Goal: Understand process/instructions: Learn how to perform a task or action

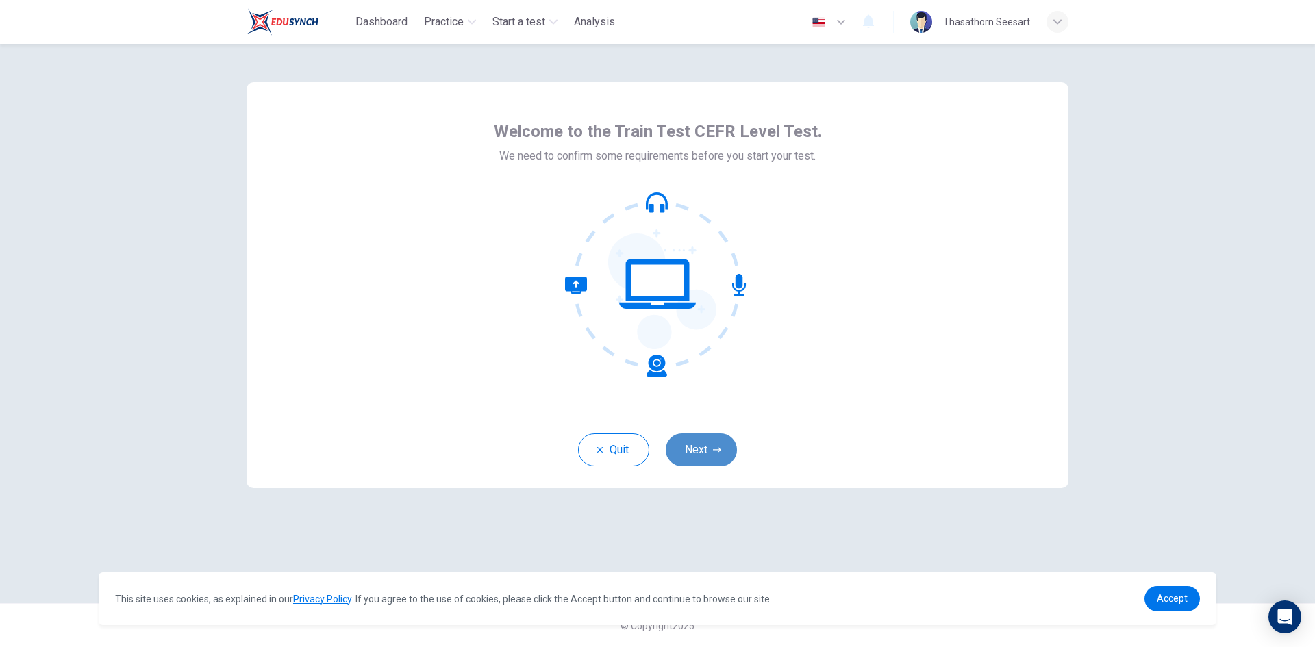
click at [705, 442] on button "Next" at bounding box center [701, 449] width 71 height 33
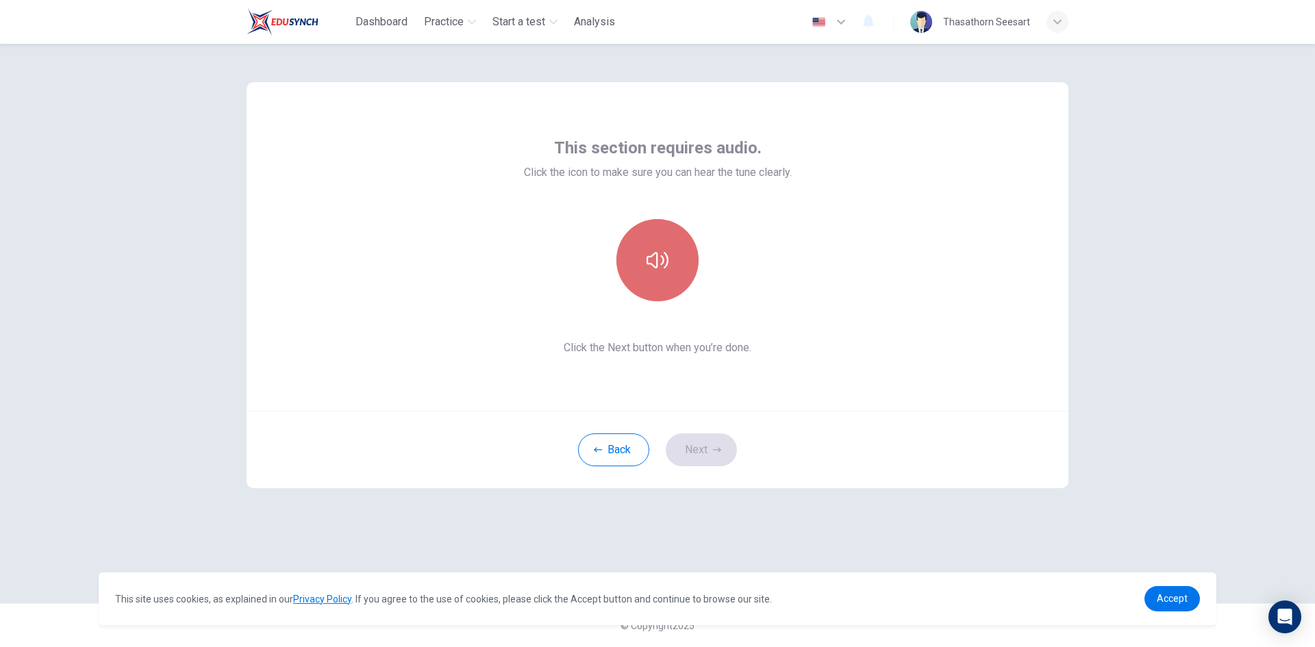
click at [679, 253] on button "button" at bounding box center [657, 260] width 82 height 82
click at [702, 455] on button "Next" at bounding box center [701, 449] width 71 height 33
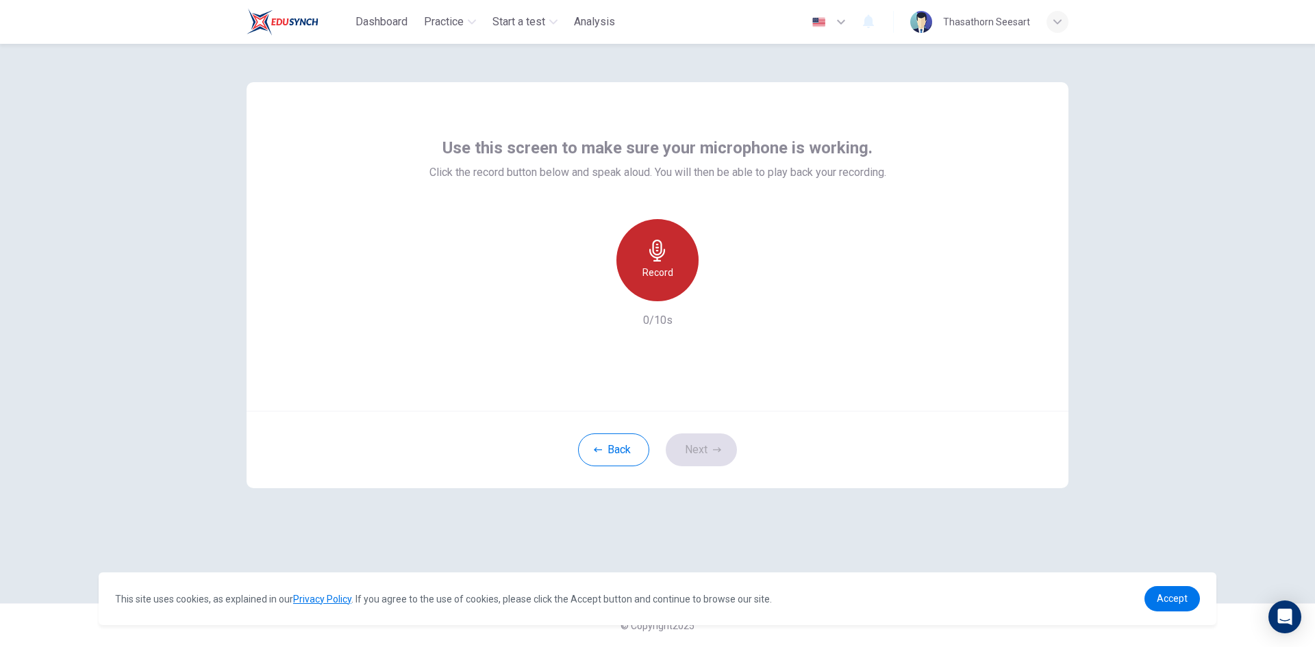
click at [657, 262] on div "Record" at bounding box center [657, 260] width 82 height 82
click at [671, 276] on div "Stop" at bounding box center [657, 260] width 82 height 82
click at [717, 291] on icon "button" at bounding box center [721, 290] width 14 height 14
click at [715, 292] on icon "button" at bounding box center [721, 290] width 14 height 14
click at [591, 287] on icon "button" at bounding box center [594, 290] width 8 height 8
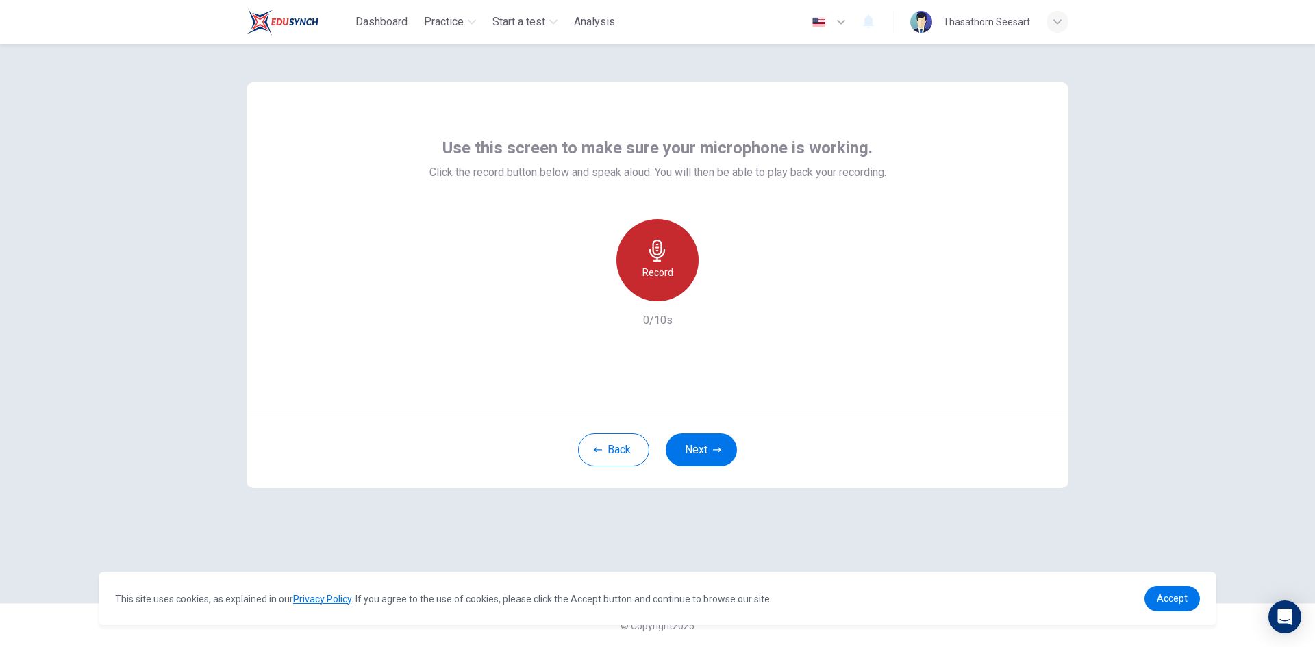
click at [653, 268] on h6 "Record" at bounding box center [657, 272] width 31 height 16
click at [677, 277] on div "Stop" at bounding box center [657, 260] width 82 height 82
click at [724, 286] on icon "button" at bounding box center [721, 290] width 14 height 14
click at [593, 291] on icon "button" at bounding box center [594, 290] width 8 height 8
click at [661, 269] on h6 "Record" at bounding box center [657, 272] width 31 height 16
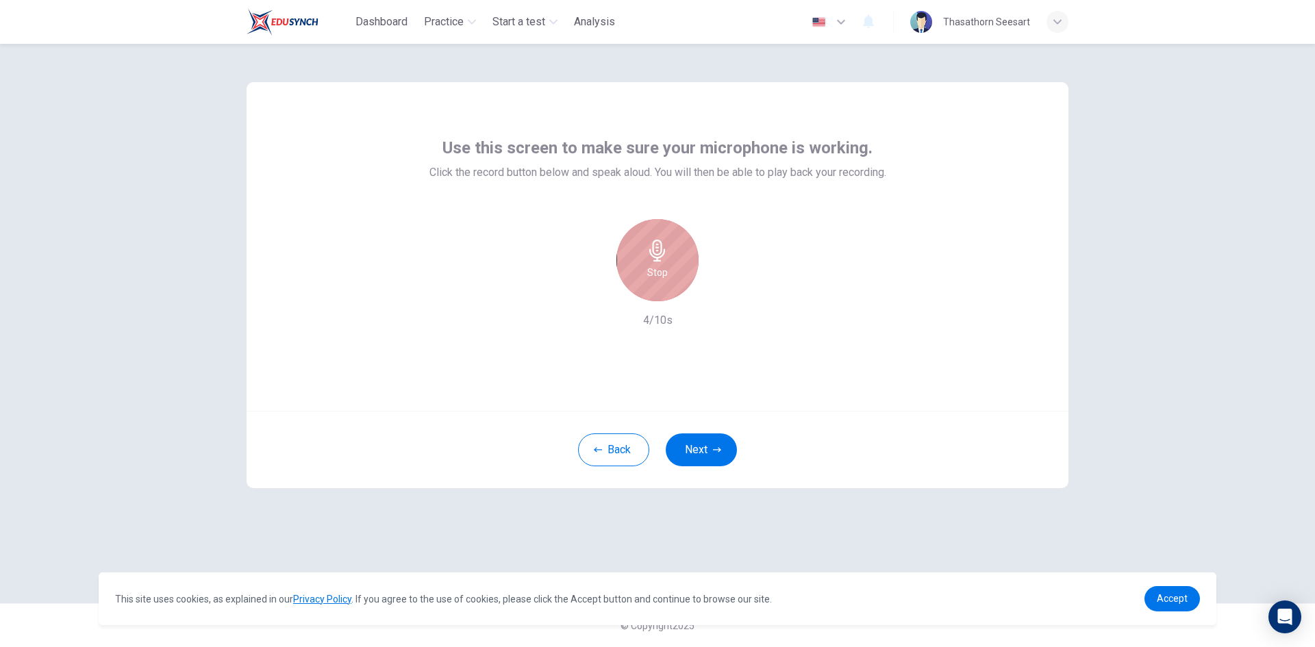
click at [668, 271] on div "Stop" at bounding box center [657, 260] width 82 height 82
click at [720, 288] on icon "button" at bounding box center [721, 290] width 6 height 8
click at [711, 456] on button "Next" at bounding box center [701, 449] width 71 height 33
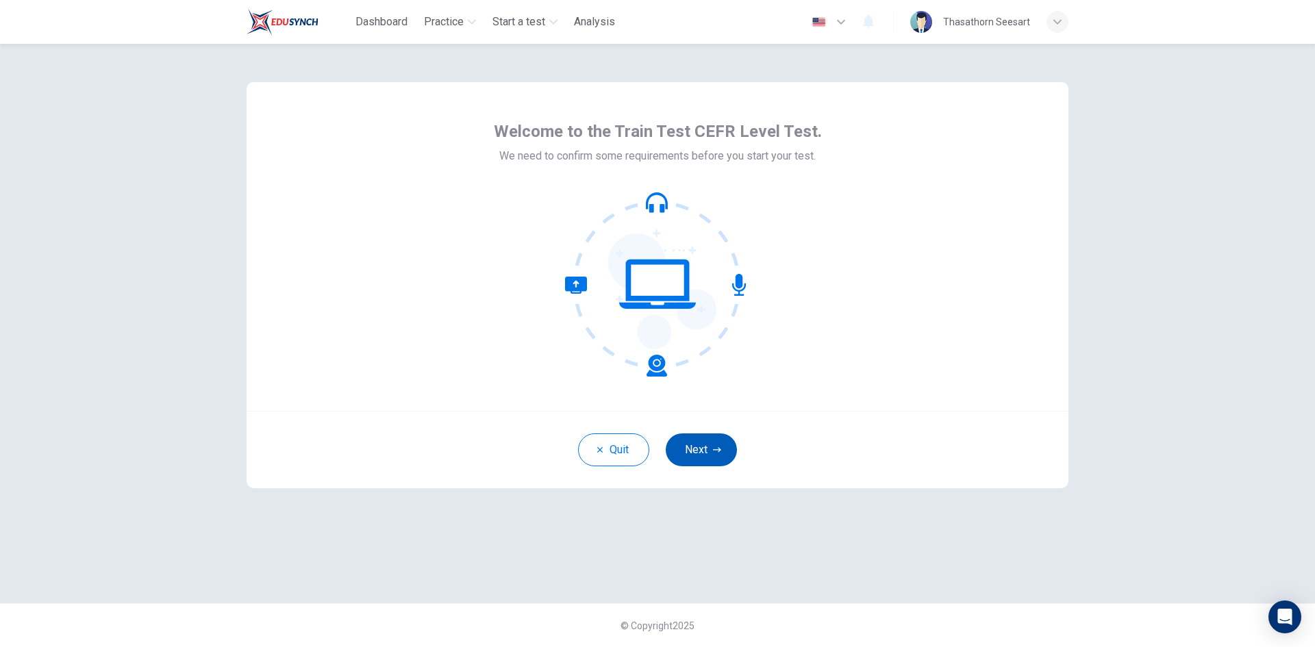
click at [699, 444] on button "Next" at bounding box center [701, 449] width 71 height 33
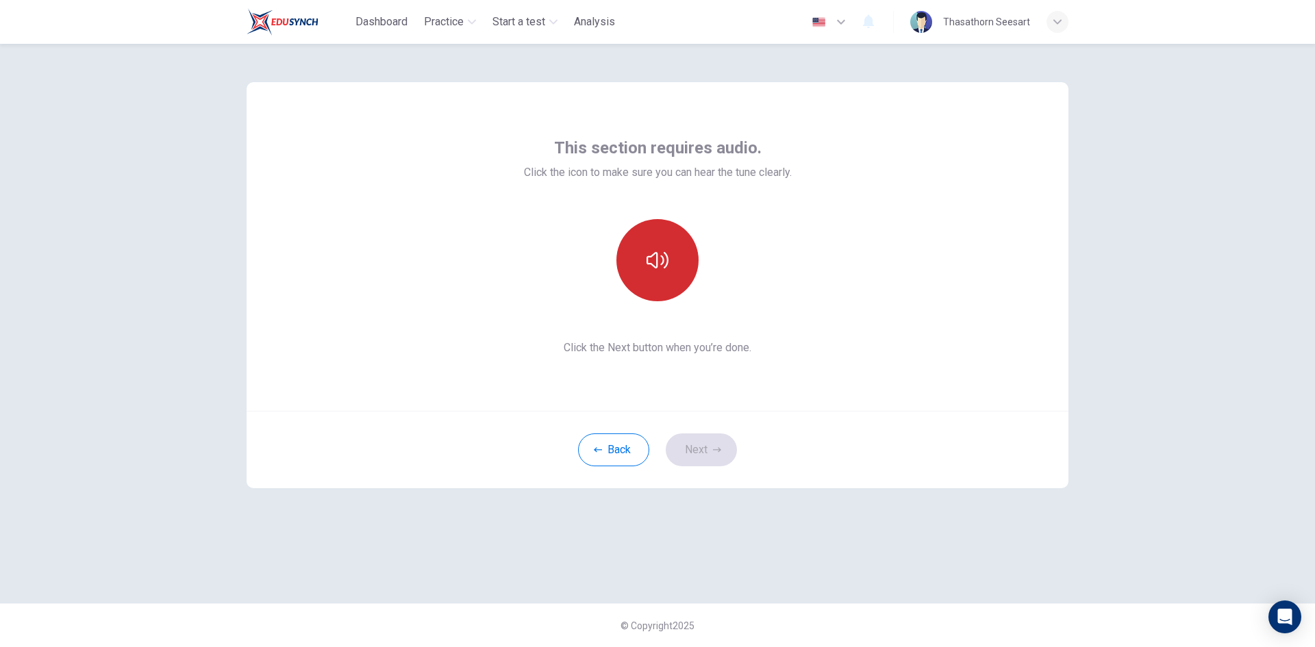
click at [670, 275] on button "button" at bounding box center [657, 260] width 82 height 82
click at [688, 450] on button "Next" at bounding box center [701, 449] width 71 height 33
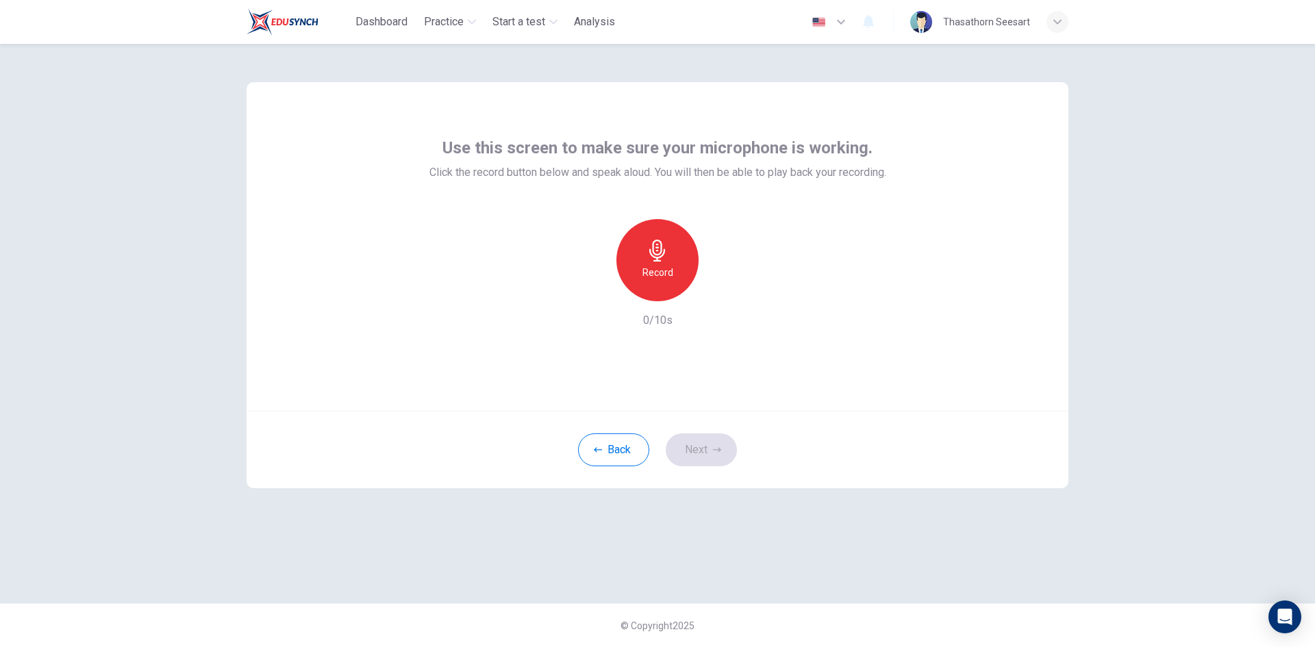
click at [675, 255] on div "Record" at bounding box center [657, 260] width 82 height 82
click at [685, 269] on div "Stop" at bounding box center [657, 260] width 82 height 82
click at [720, 290] on icon "button" at bounding box center [721, 290] width 6 height 8
click at [685, 443] on button "Next" at bounding box center [701, 449] width 71 height 33
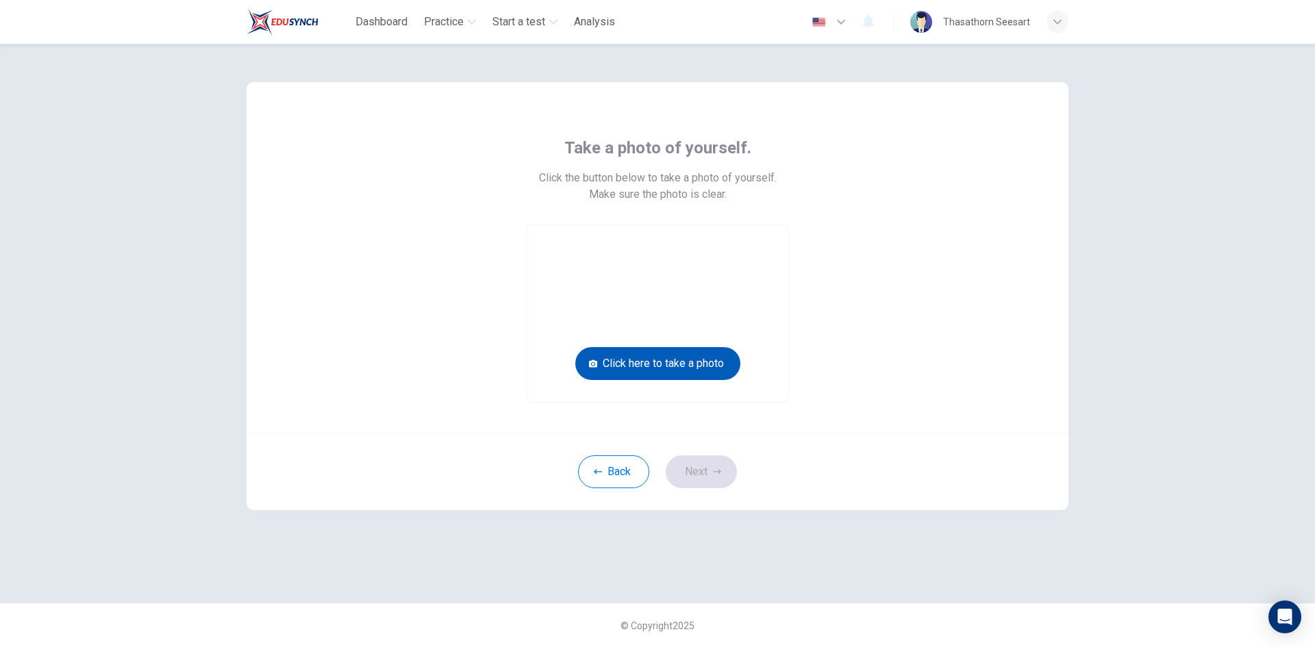
click at [696, 363] on button "Click here to take a photo" at bounding box center [657, 363] width 165 height 33
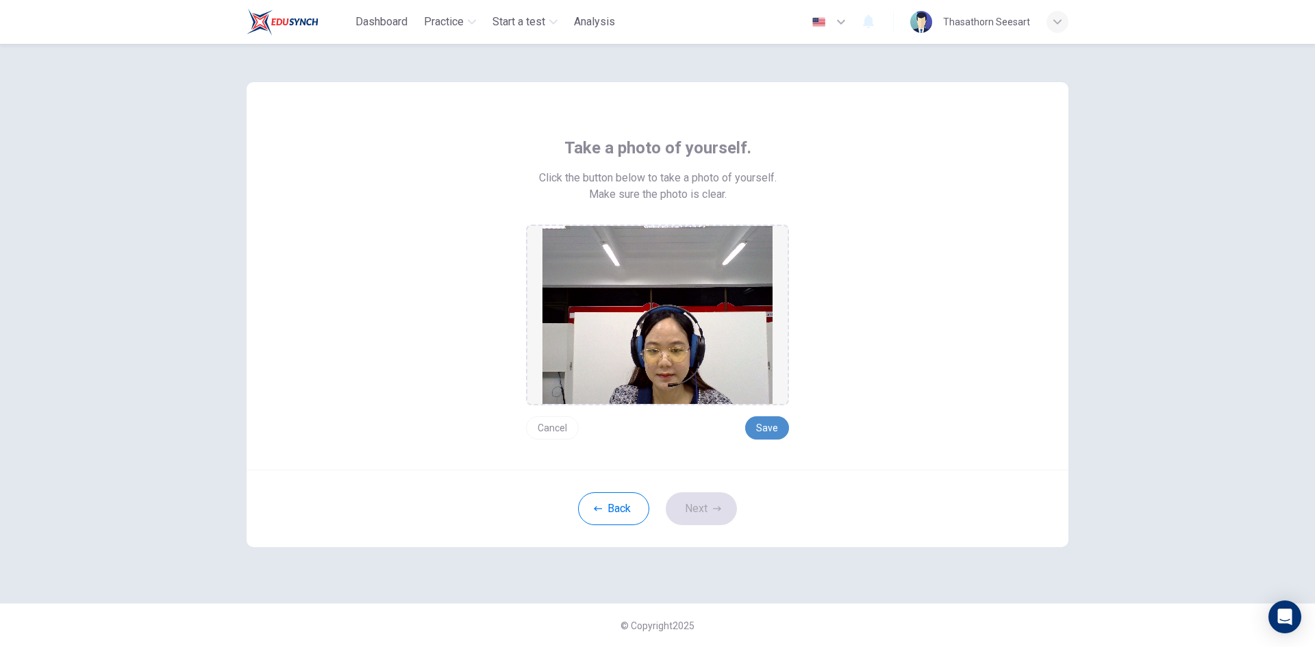
click at [768, 428] on button "Save" at bounding box center [767, 427] width 44 height 23
click at [712, 514] on button "Next" at bounding box center [701, 508] width 71 height 33
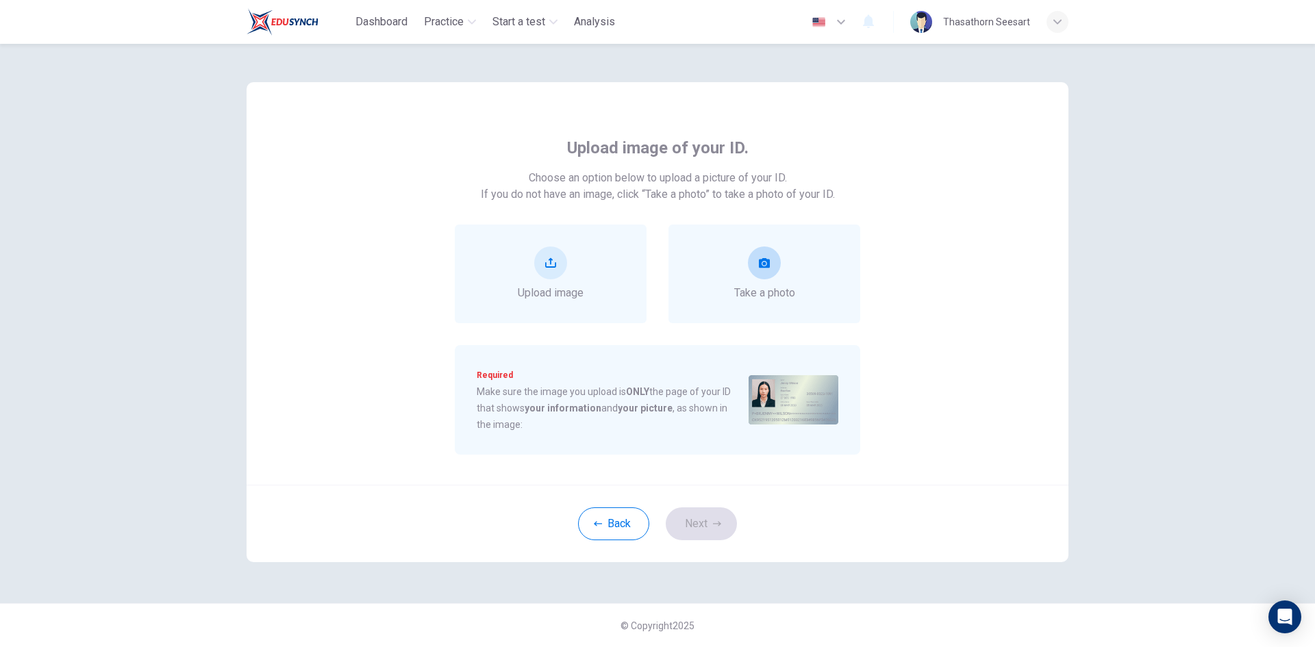
click at [734, 264] on div "Take a photo" at bounding box center [764, 274] width 61 height 55
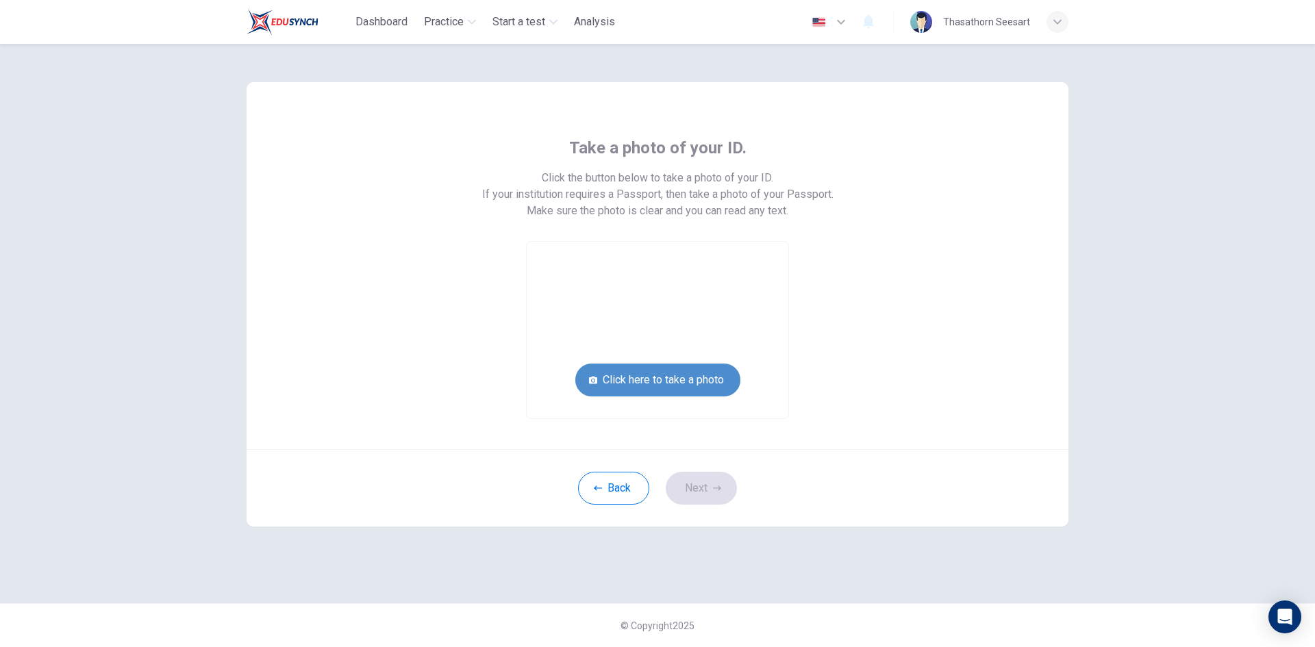
click at [694, 383] on button "Click here to take a photo" at bounding box center [657, 380] width 165 height 33
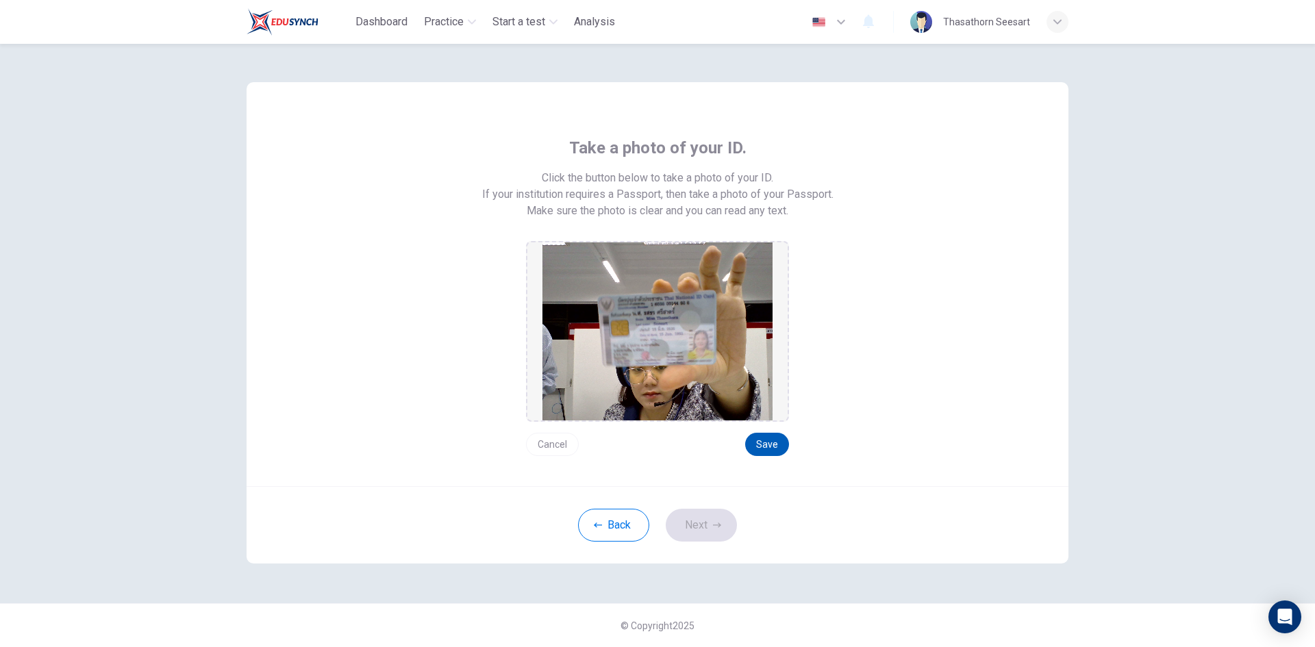
click at [769, 449] on button "Save" at bounding box center [767, 444] width 44 height 23
click at [686, 515] on button "Next" at bounding box center [701, 525] width 71 height 33
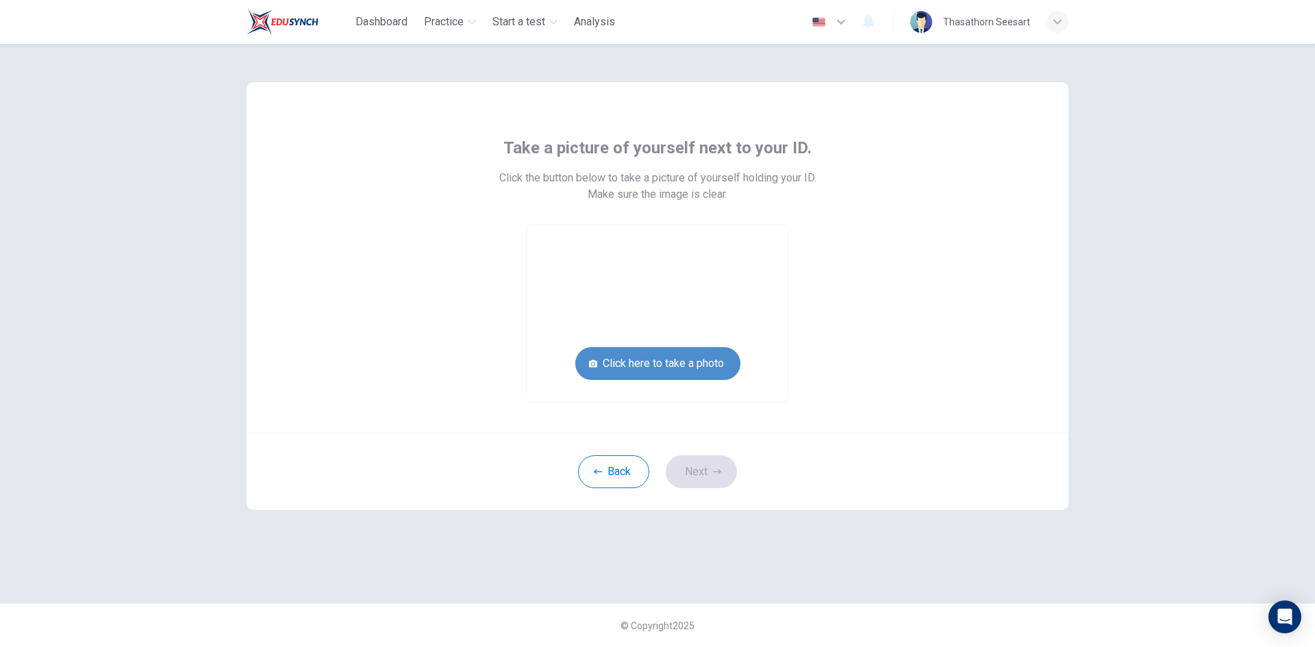
click at [666, 366] on button "Click here to take a photo" at bounding box center [657, 363] width 165 height 33
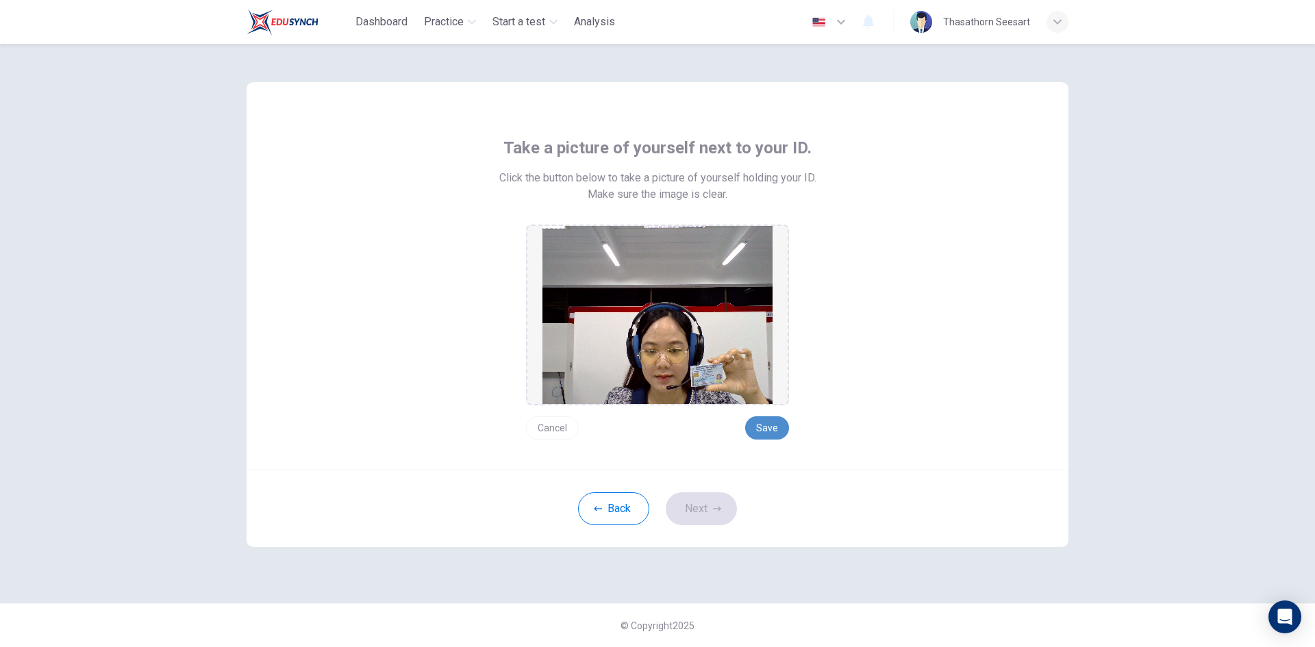
click at [765, 433] on button "Save" at bounding box center [767, 427] width 44 height 23
click at [713, 509] on icon "button" at bounding box center [717, 509] width 8 height 8
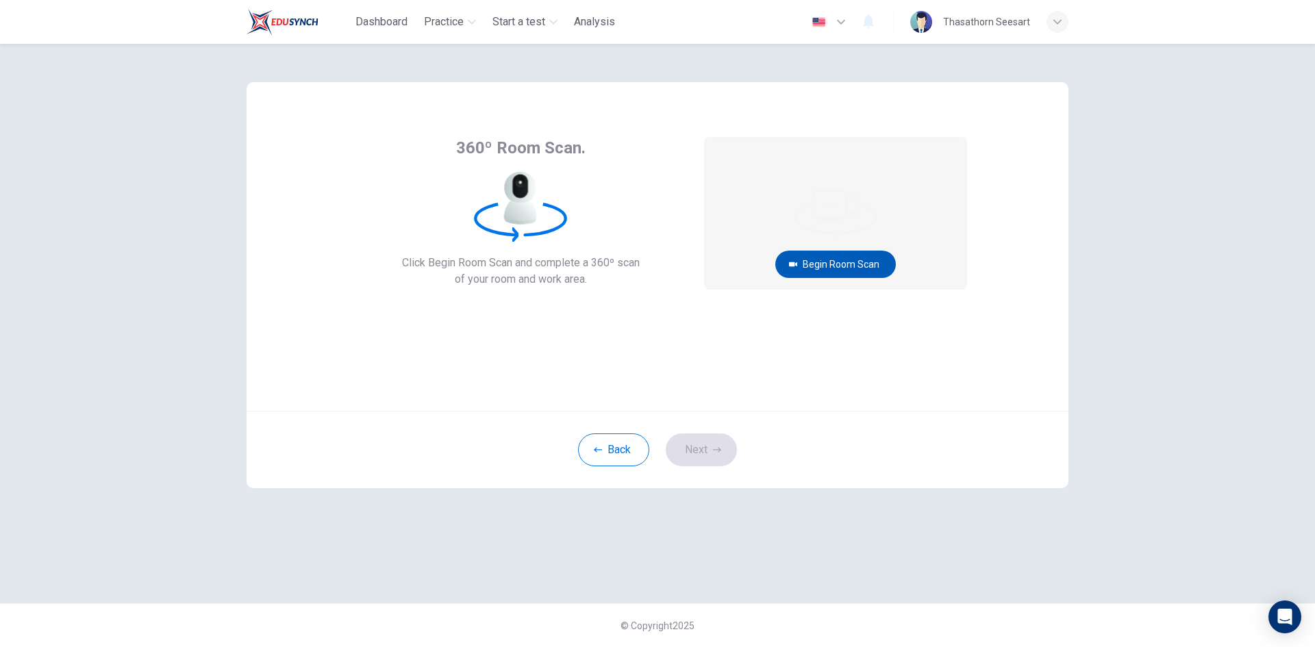
click at [831, 261] on button "Begin Room Scan" at bounding box center [835, 264] width 121 height 27
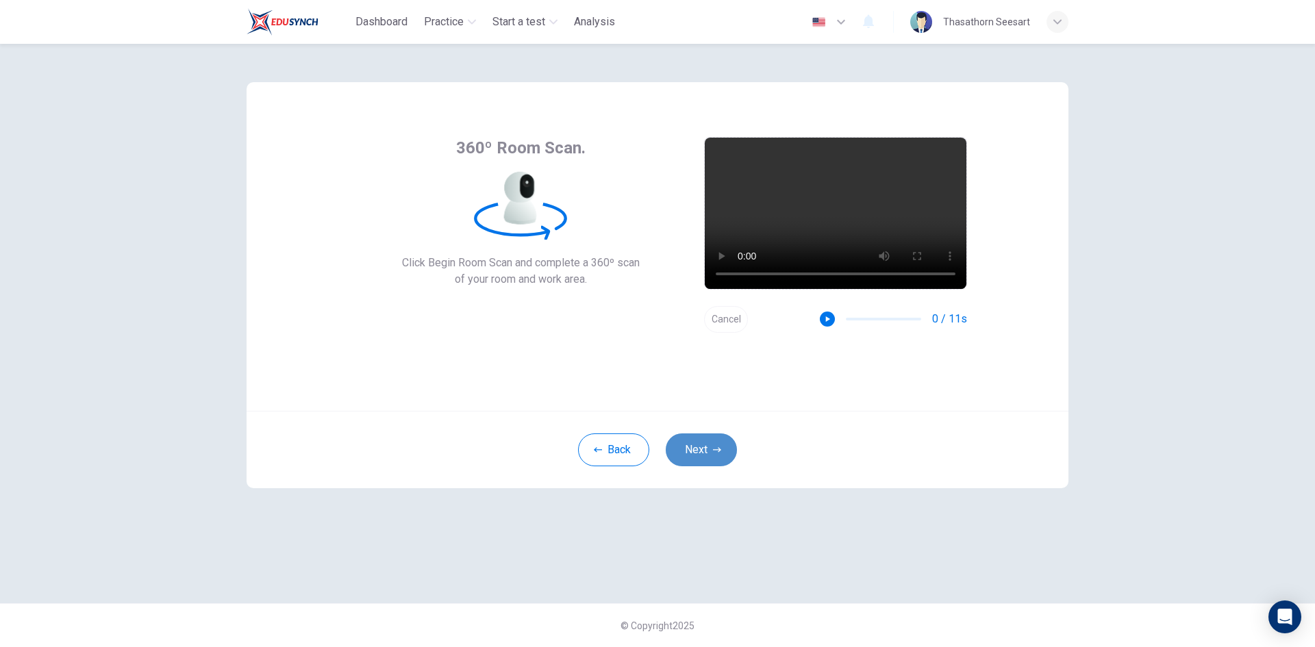
click at [702, 441] on button "Next" at bounding box center [701, 449] width 71 height 33
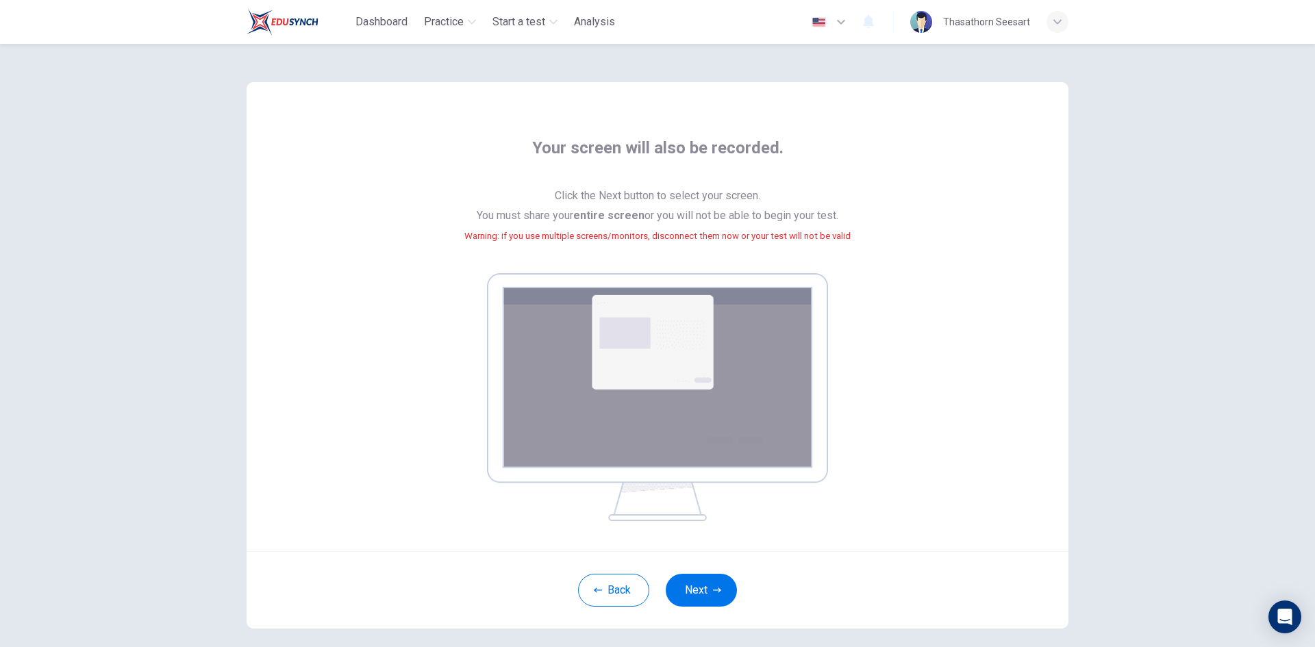
scroll to position [63, 0]
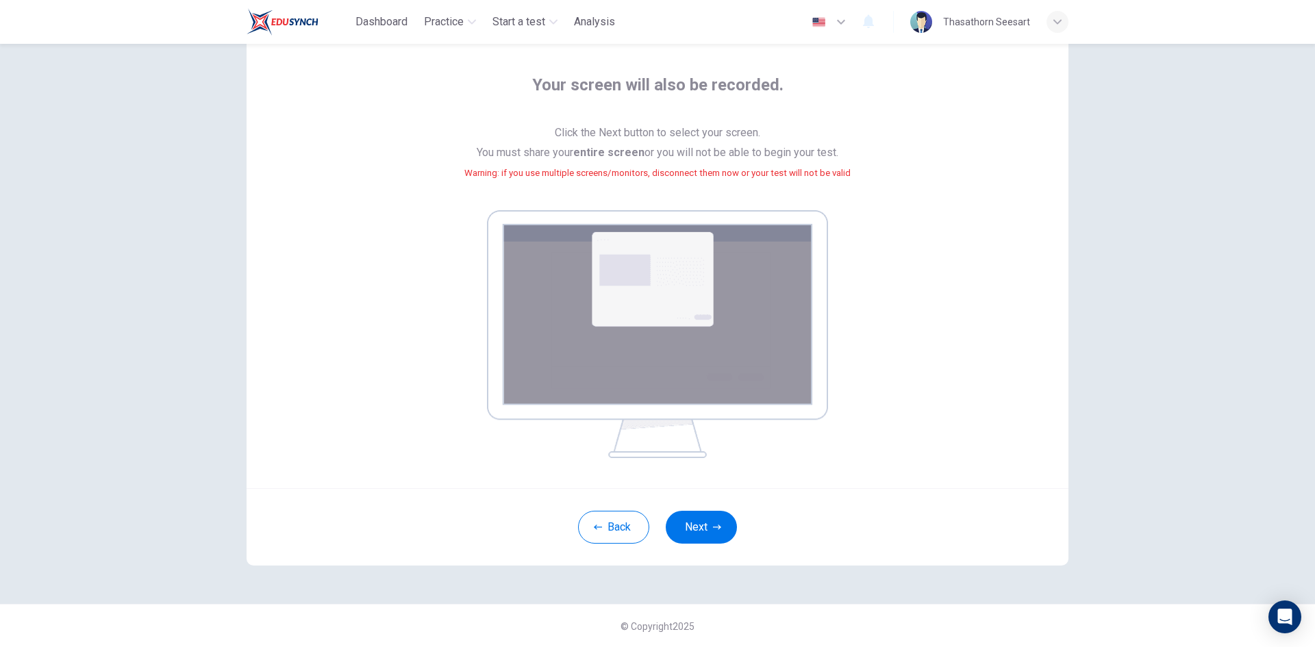
click at [720, 404] on img at bounding box center [657, 334] width 341 height 248
click at [701, 528] on button "Next" at bounding box center [701, 527] width 71 height 33
click at [694, 531] on button "Next" at bounding box center [701, 527] width 71 height 33
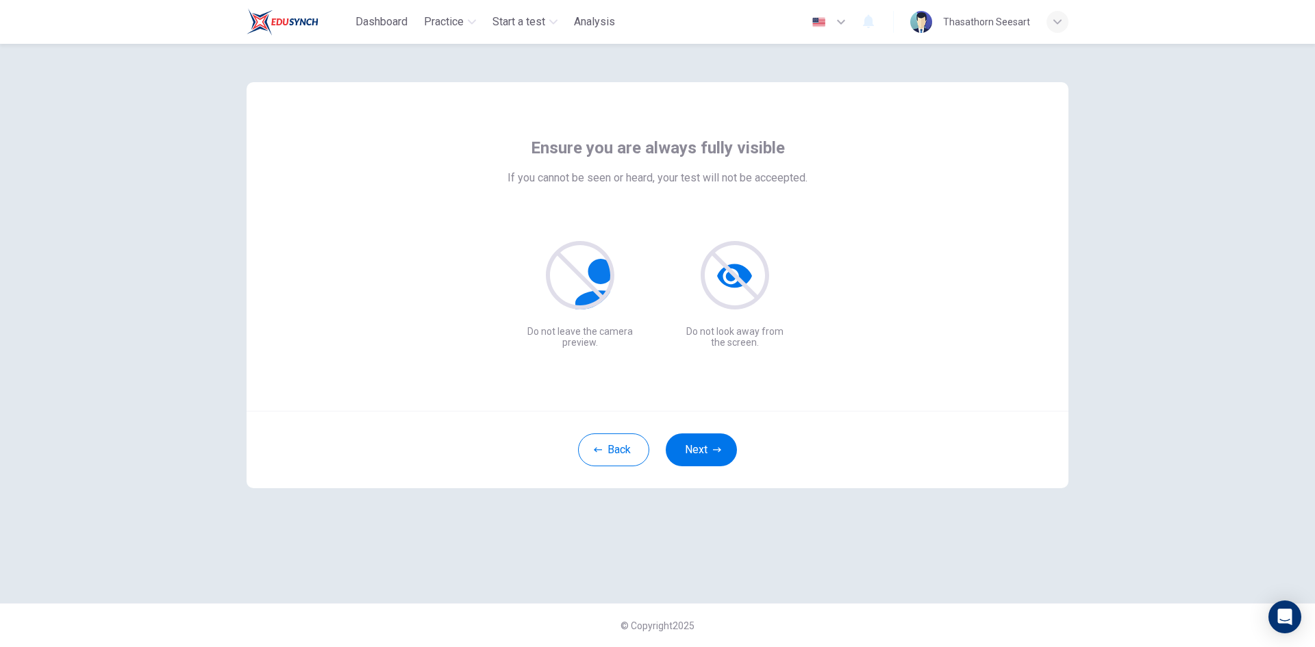
scroll to position [0, 0]
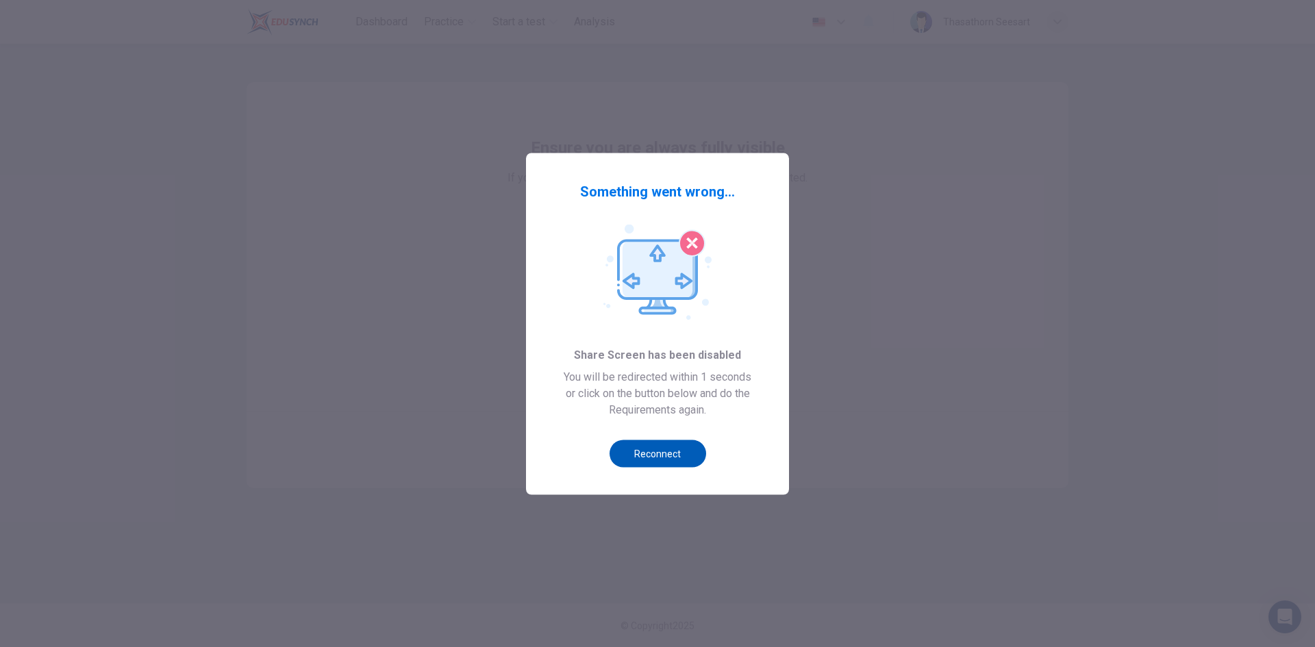
click at [669, 460] on button "Reconnect" at bounding box center [657, 453] width 97 height 27
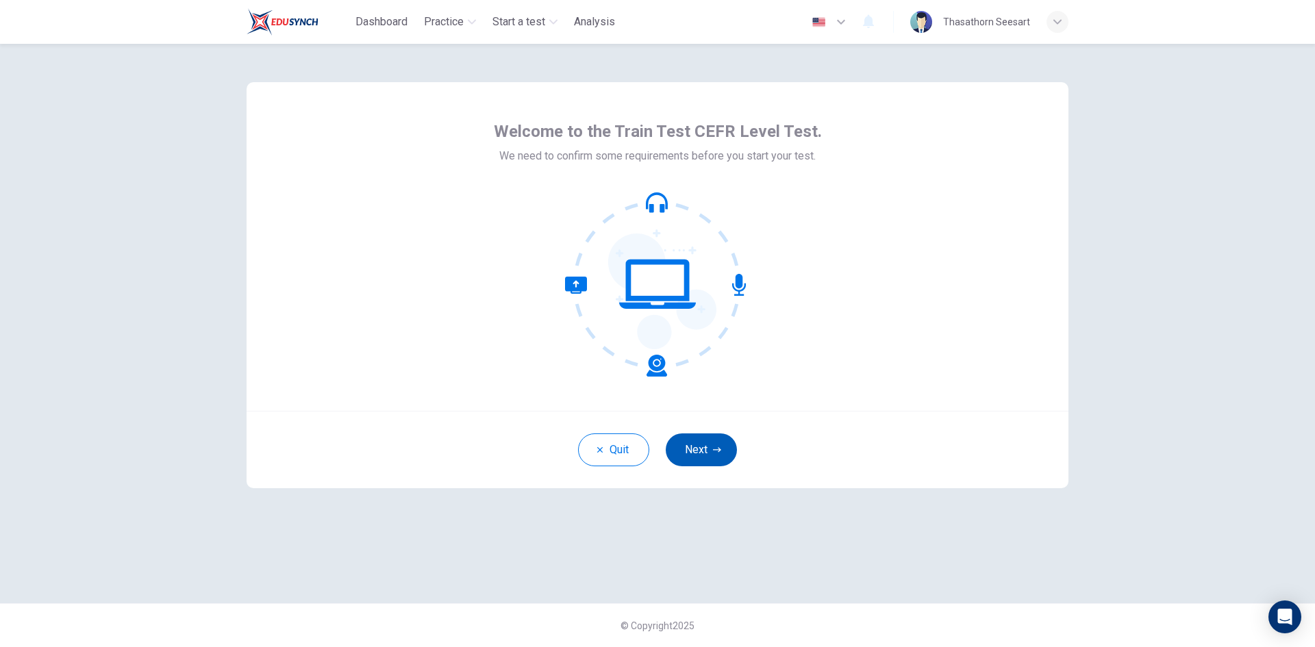
click at [697, 446] on button "Next" at bounding box center [701, 449] width 71 height 33
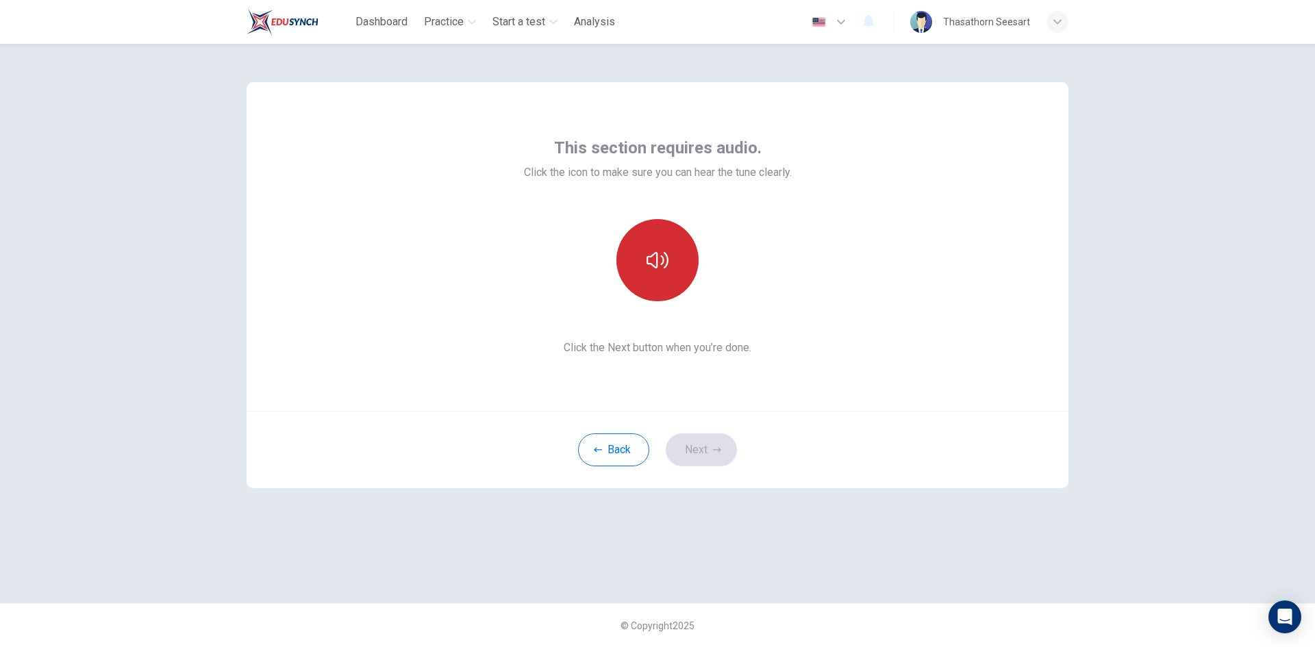
click at [652, 251] on icon "button" at bounding box center [657, 260] width 22 height 22
click at [692, 450] on button "Next" at bounding box center [701, 449] width 71 height 33
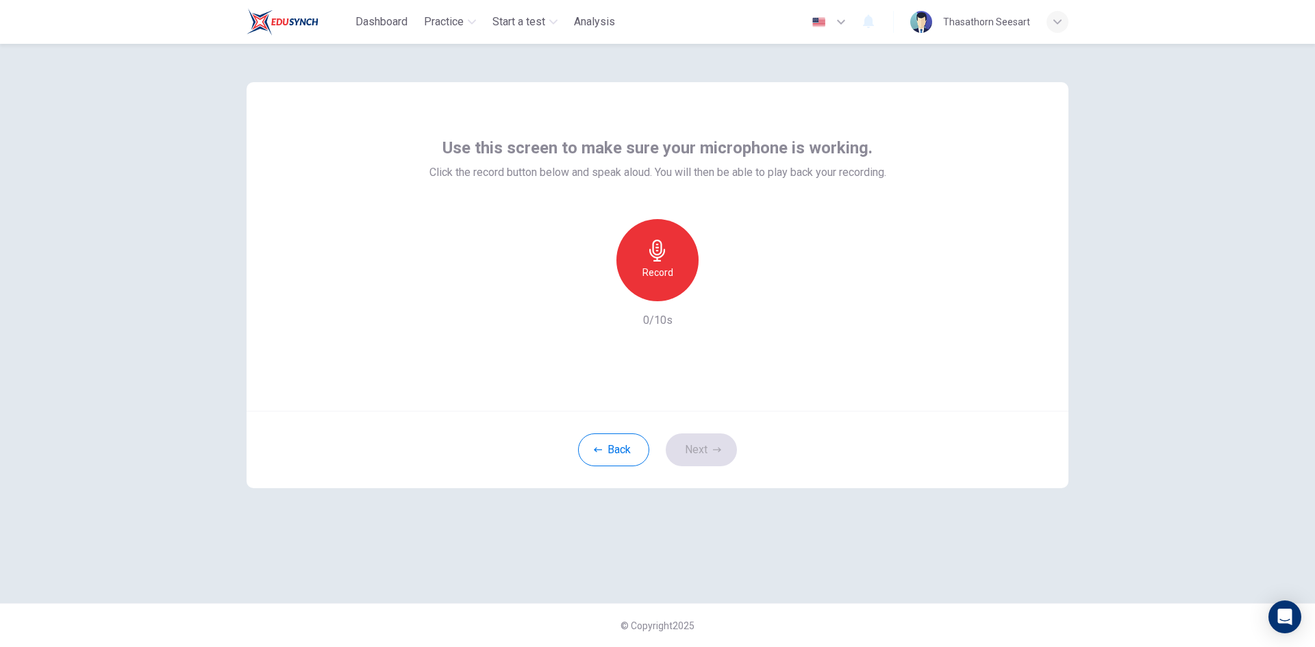
click at [660, 253] on icon "button" at bounding box center [657, 251] width 16 height 22
click at [678, 269] on div "Stop" at bounding box center [657, 260] width 82 height 82
click at [709, 447] on button "Next" at bounding box center [701, 449] width 71 height 33
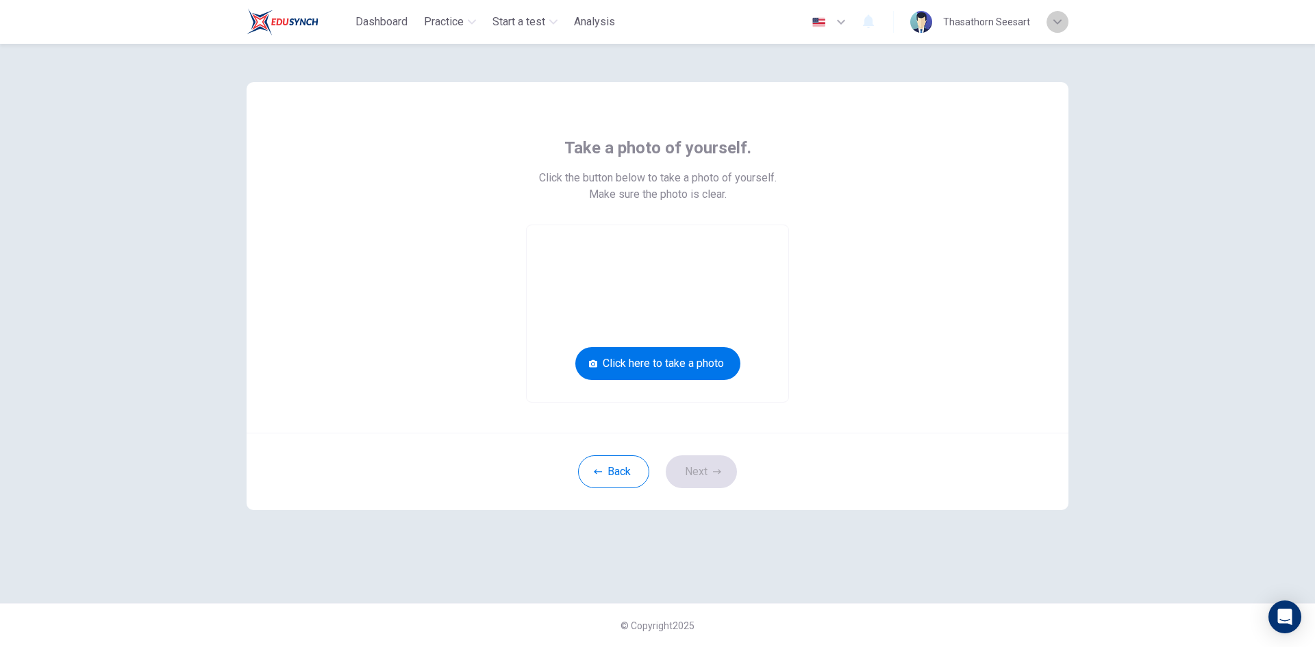
click at [1061, 23] on icon "button" at bounding box center [1057, 22] width 8 height 8
